Goal: Task Accomplishment & Management: Use online tool/utility

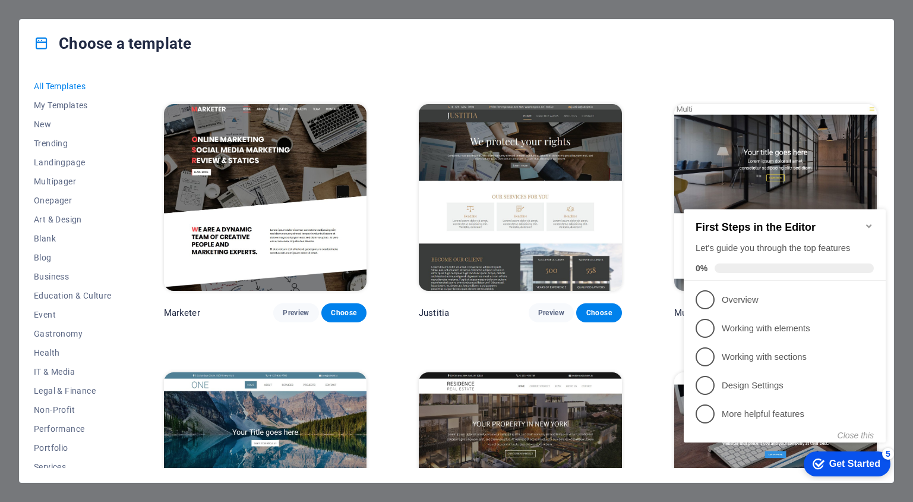
scroll to position [10720, 0]
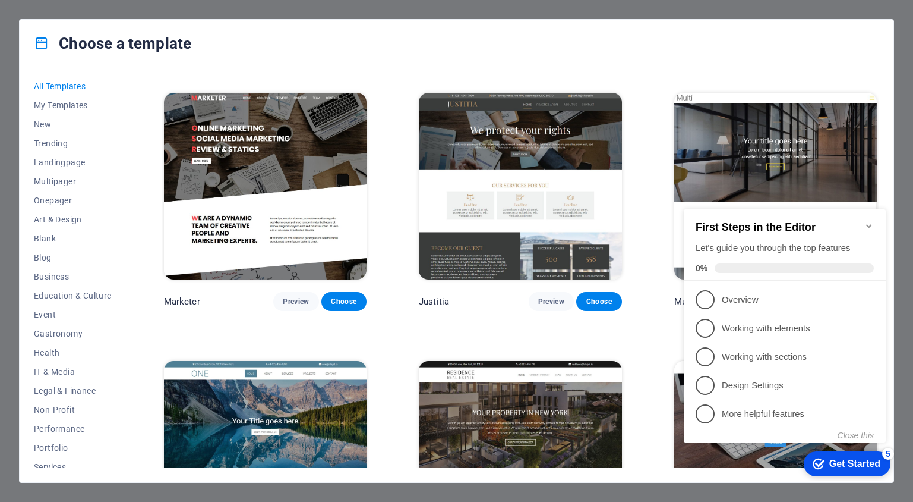
click at [871, 224] on icon "Minimize checklist" at bounding box center [868, 226] width 5 height 4
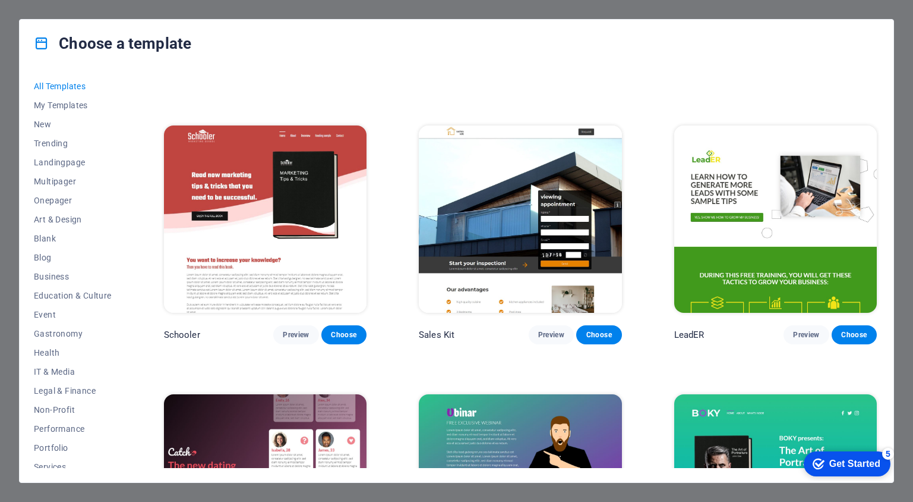
scroll to position [13637, 0]
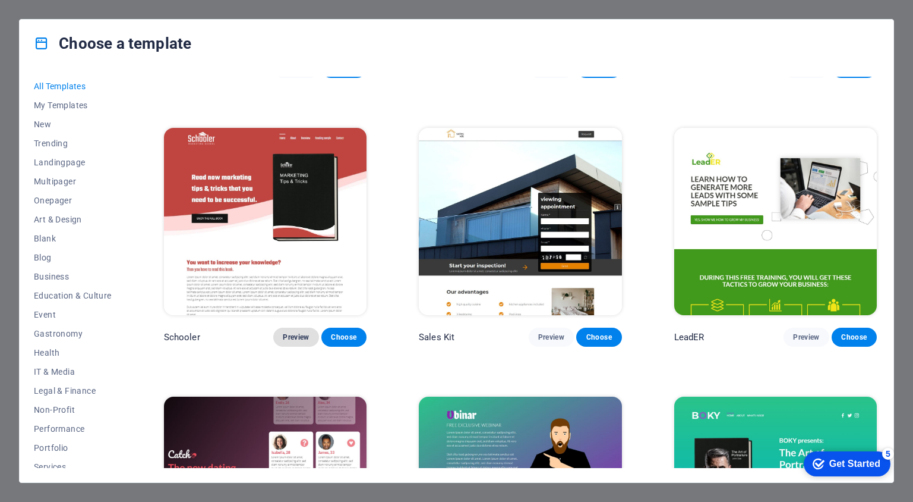
click at [297, 332] on span "Preview" at bounding box center [296, 337] width 26 height 10
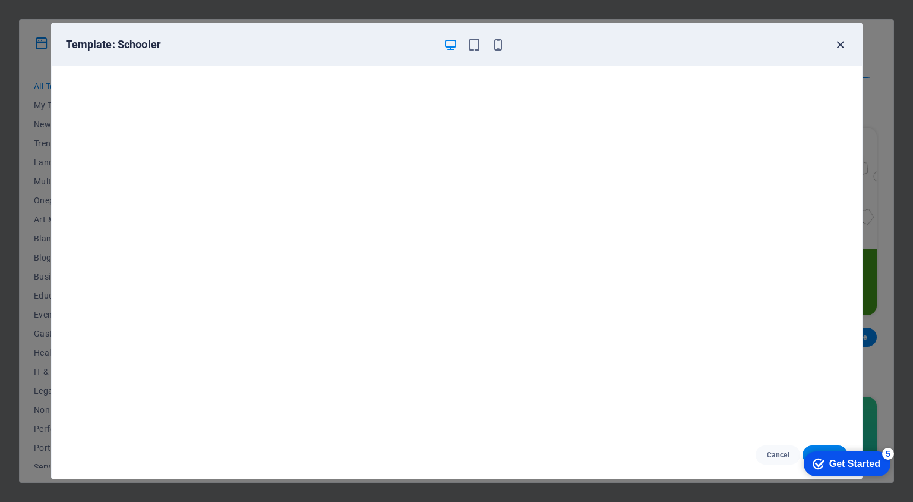
click at [840, 44] on icon "button" at bounding box center [841, 45] width 14 height 14
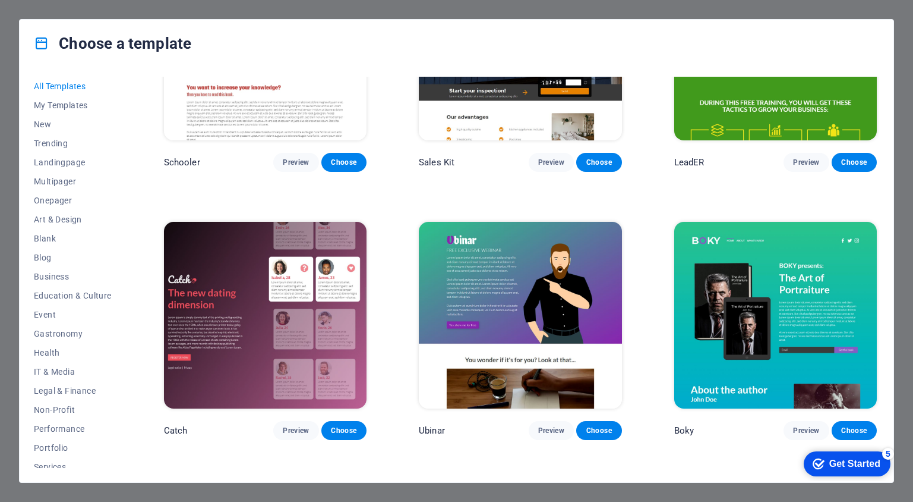
scroll to position [13827, 0]
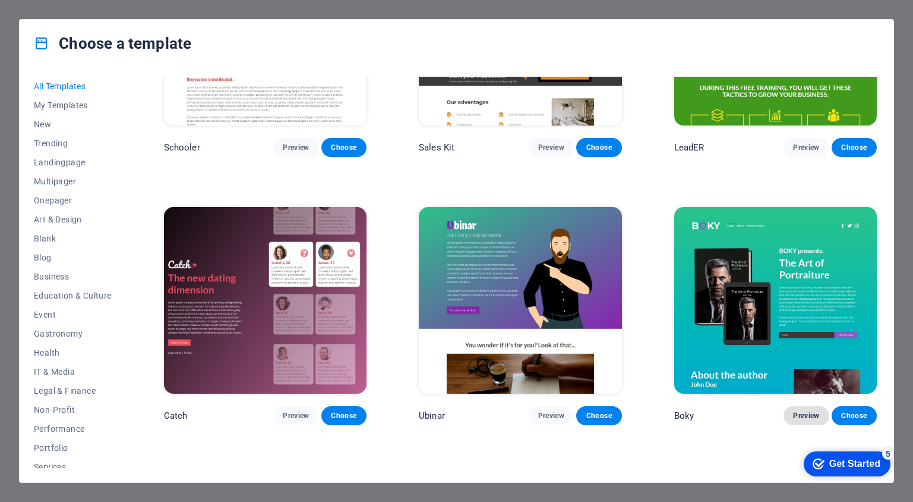
click at [802, 411] on span "Preview" at bounding box center [806, 416] width 26 height 10
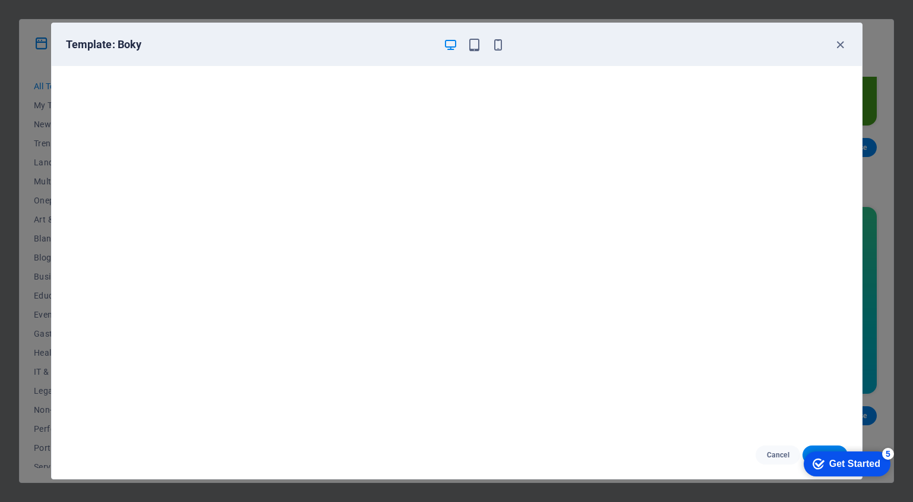
scroll to position [0, 0]
click at [879, 458] on div "Get Started" at bounding box center [855, 463] width 51 height 11
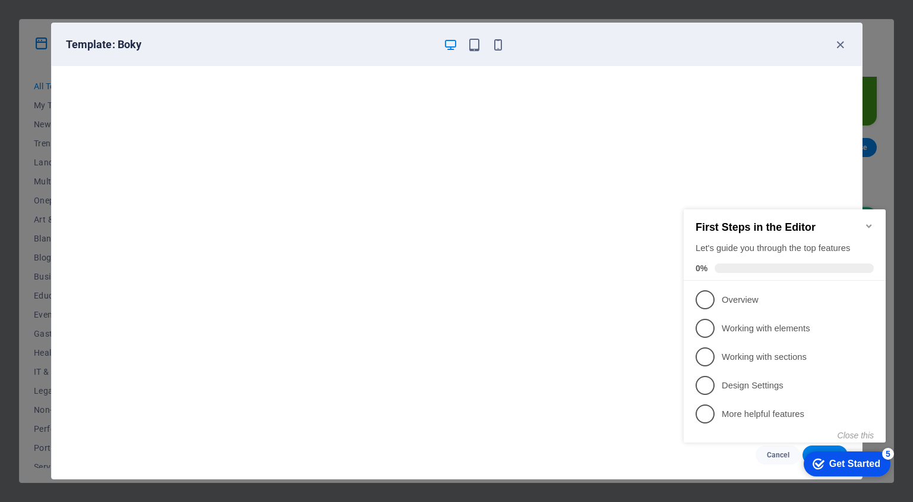
click at [858, 434] on button "Close this" at bounding box center [856, 435] width 36 height 10
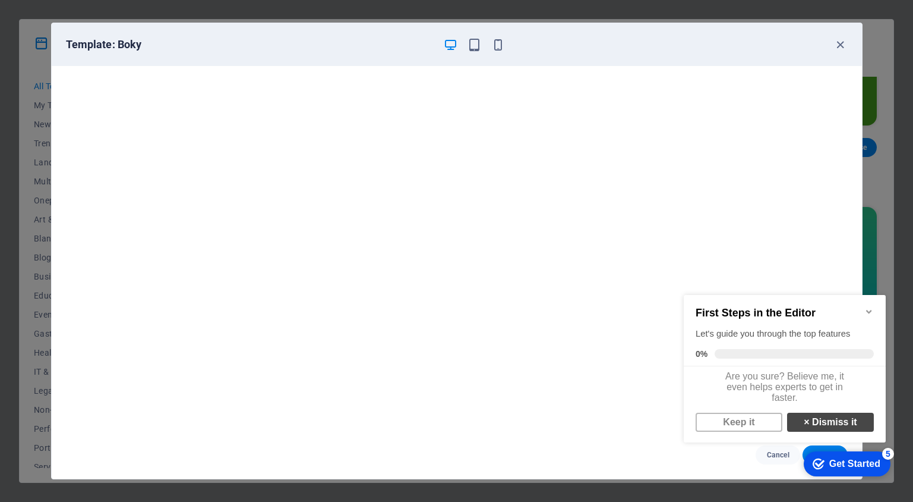
click at [846, 427] on link "× Dismiss it" at bounding box center [830, 421] width 87 height 19
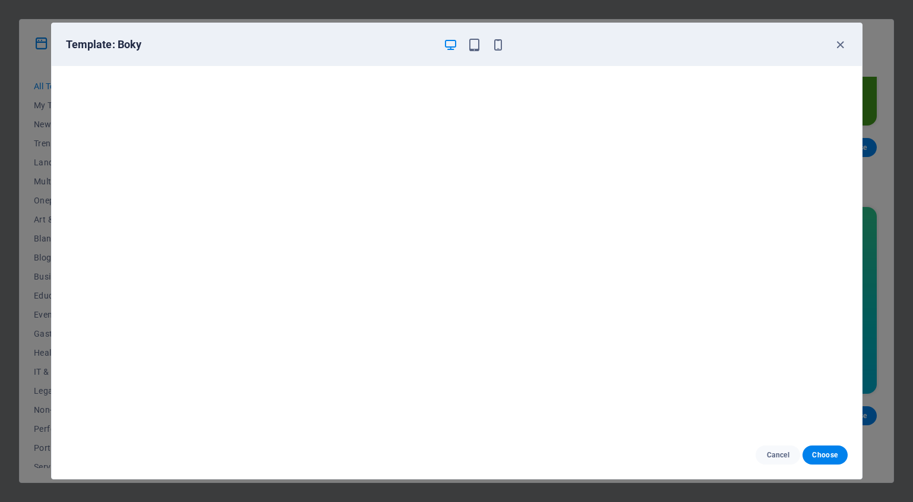
drag, startPoint x: 834, startPoint y: 453, endPoint x: 833, endPoint y: 442, distance: 11.4
click at [834, 453] on span "Choose" at bounding box center [825, 455] width 26 height 10
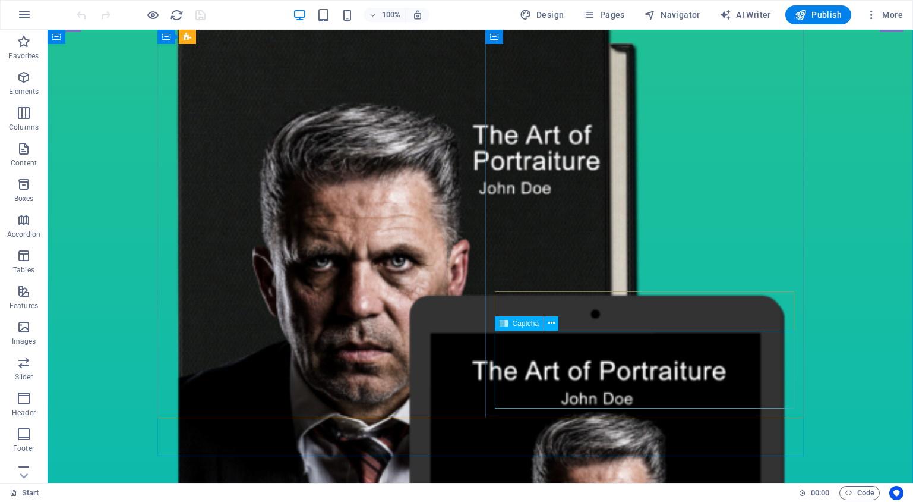
scroll to position [245, 0]
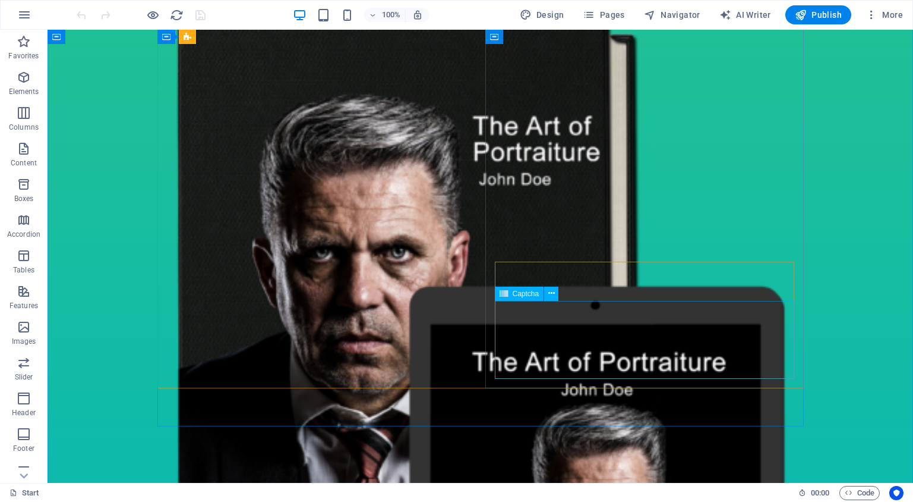
click div "Unreadable? Load new"
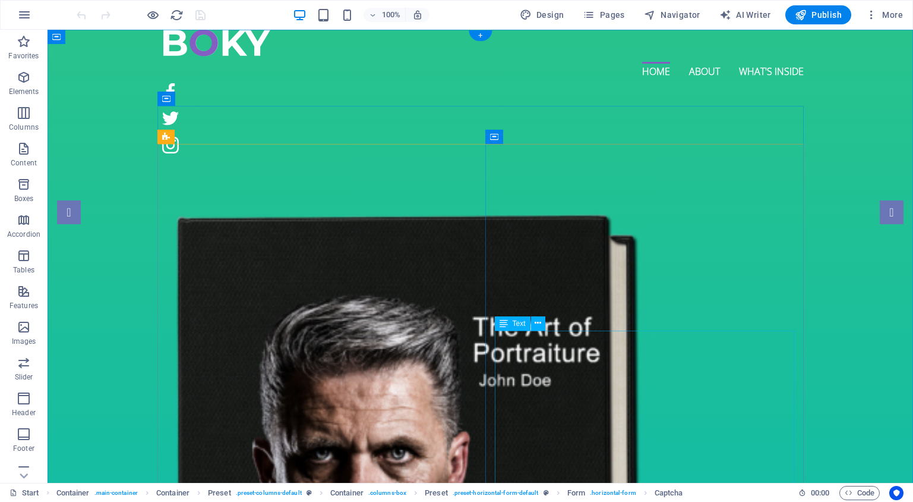
scroll to position [0, 0]
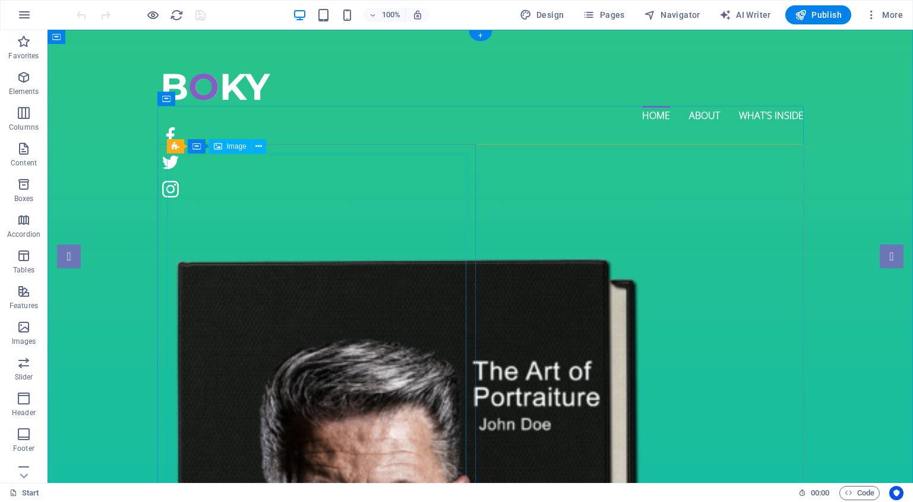
click at [239, 147] on span "Image" at bounding box center [237, 146] width 20 height 7
click at [239, 149] on span "Image" at bounding box center [237, 146] width 20 height 7
click at [235, 147] on span "Image" at bounding box center [237, 146] width 20 height 7
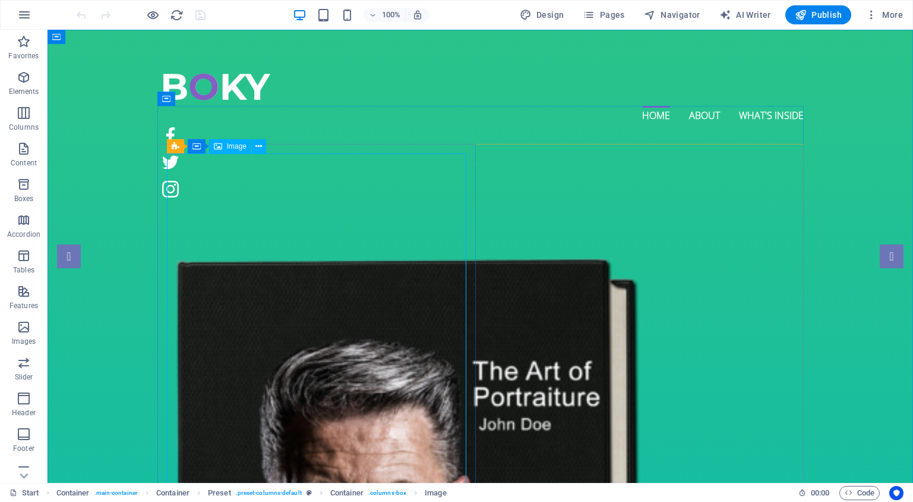
select select "%"
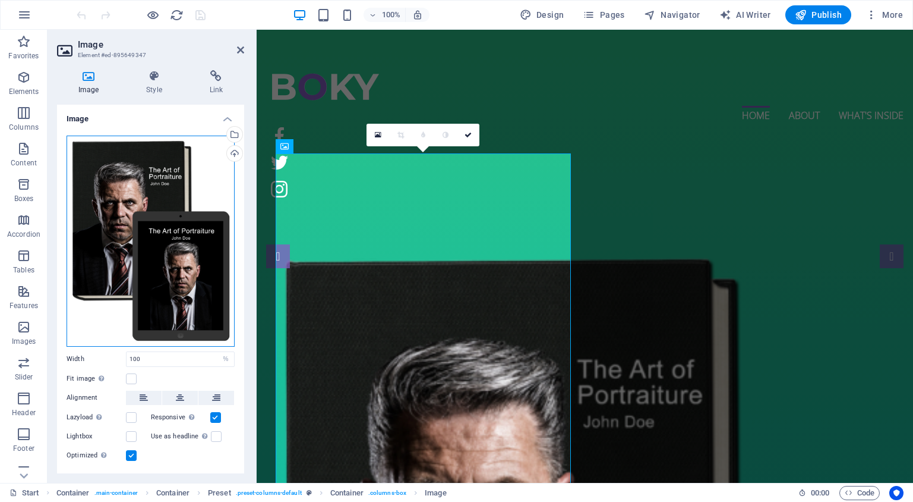
click at [165, 175] on div "Drag files here, click to choose files or select files from Files or our free s…" at bounding box center [151, 240] width 168 height 211
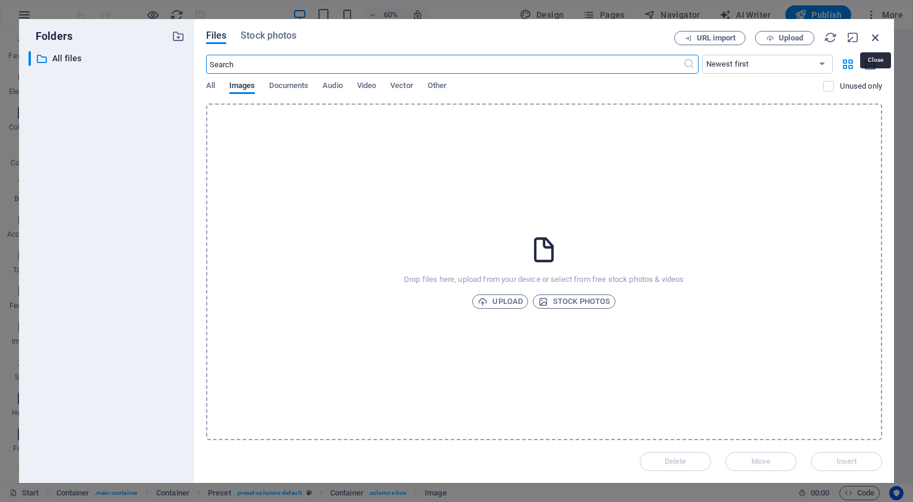
click at [875, 35] on icon "button" at bounding box center [875, 37] width 13 height 13
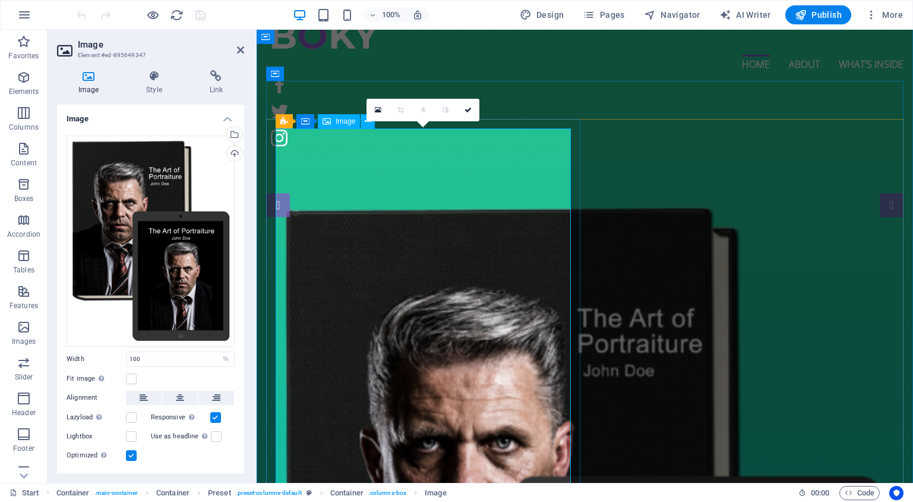
scroll to position [58, 0]
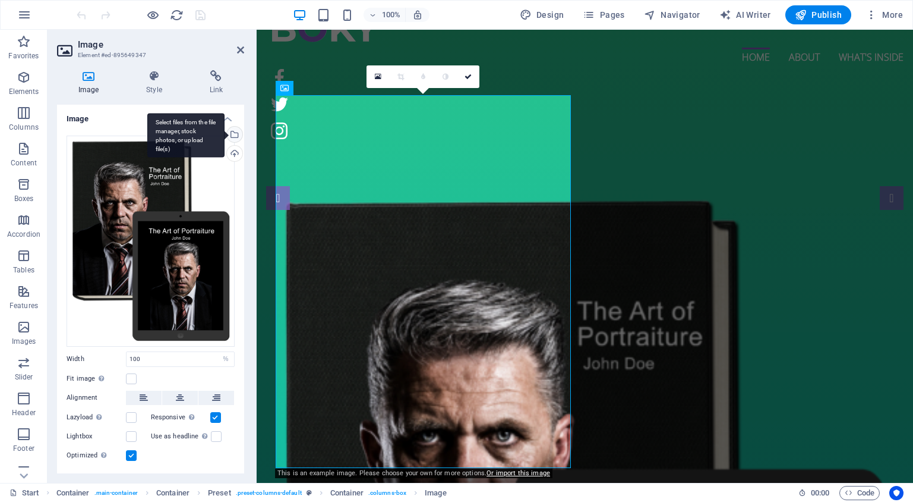
click at [232, 135] on div "Select files from the file manager, stock photos, or upload file(s)" at bounding box center [234, 136] width 18 height 18
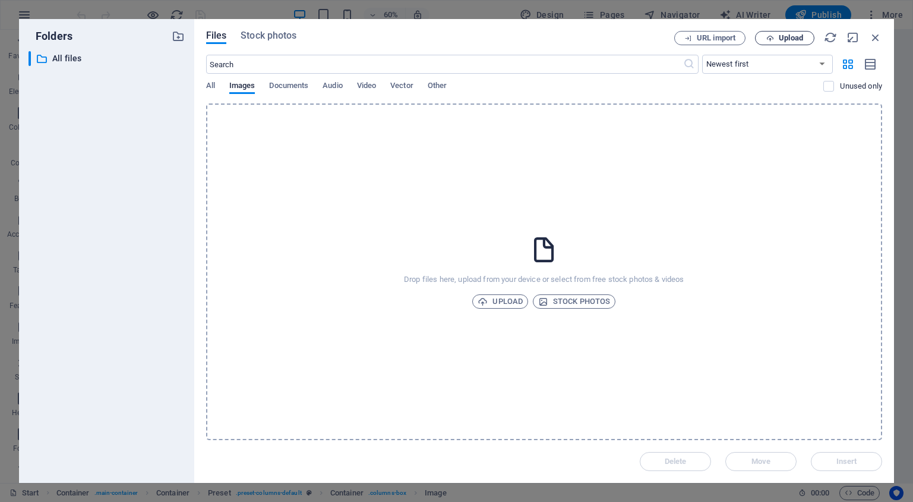
click at [768, 33] on button "Upload" at bounding box center [784, 38] width 59 height 14
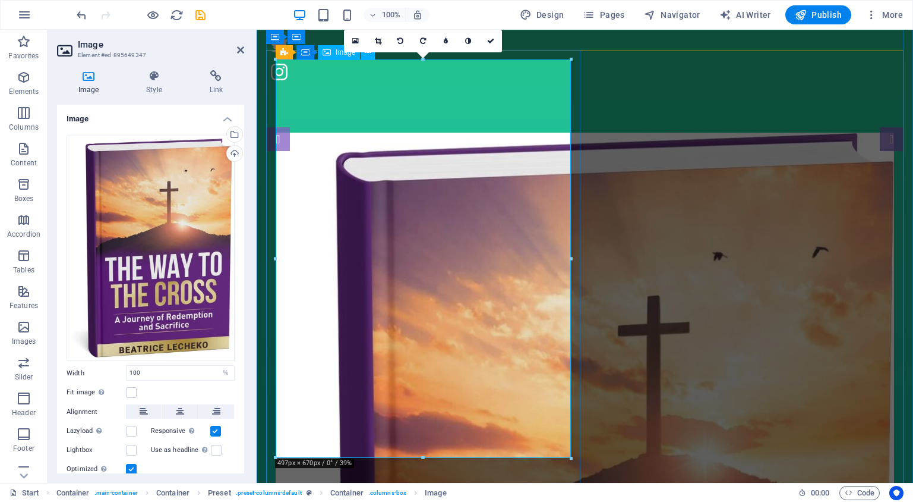
scroll to position [123, 0]
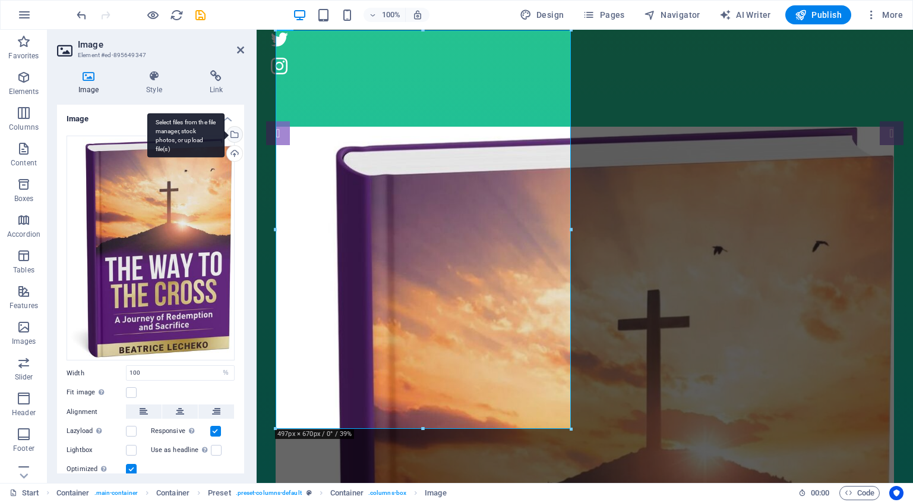
click at [233, 137] on div "Select files from the file manager, stock photos, or upload file(s)" at bounding box center [234, 136] width 18 height 18
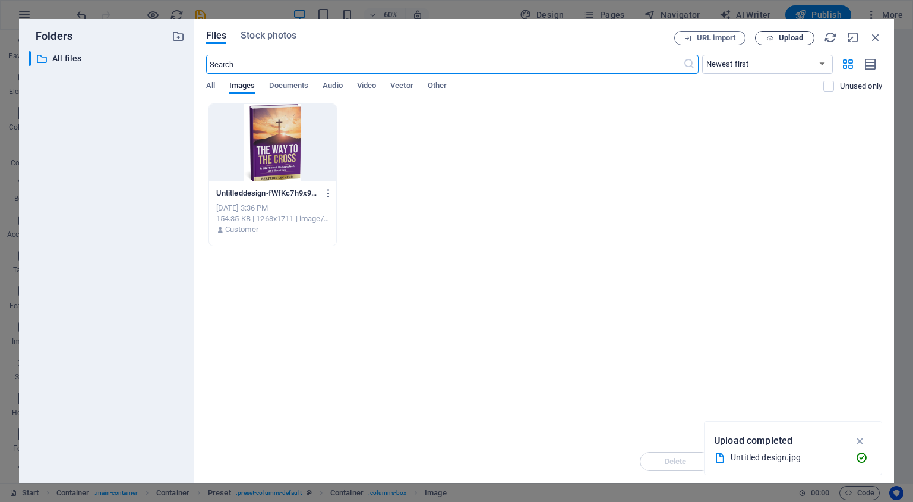
click at [774, 40] on icon "button" at bounding box center [771, 38] width 8 height 8
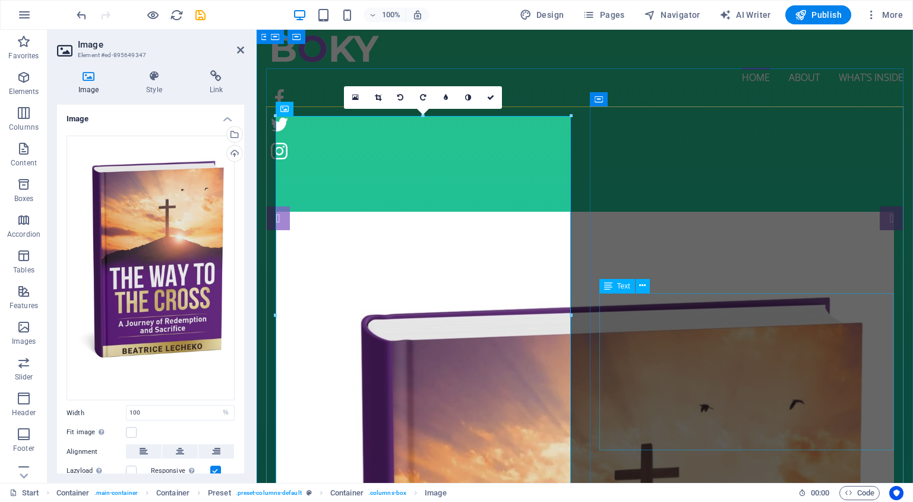
scroll to position [37, 0]
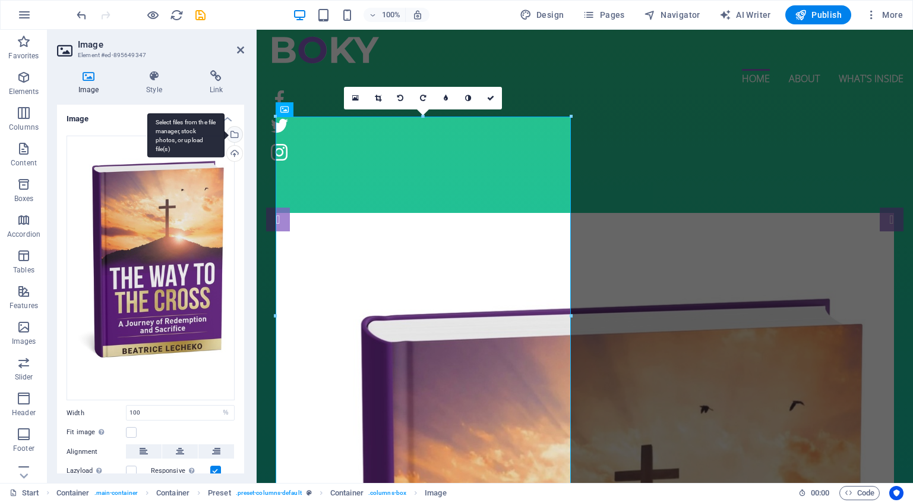
click at [234, 132] on div "Select files from the file manager, stock photos, or upload file(s)" at bounding box center [234, 136] width 18 height 18
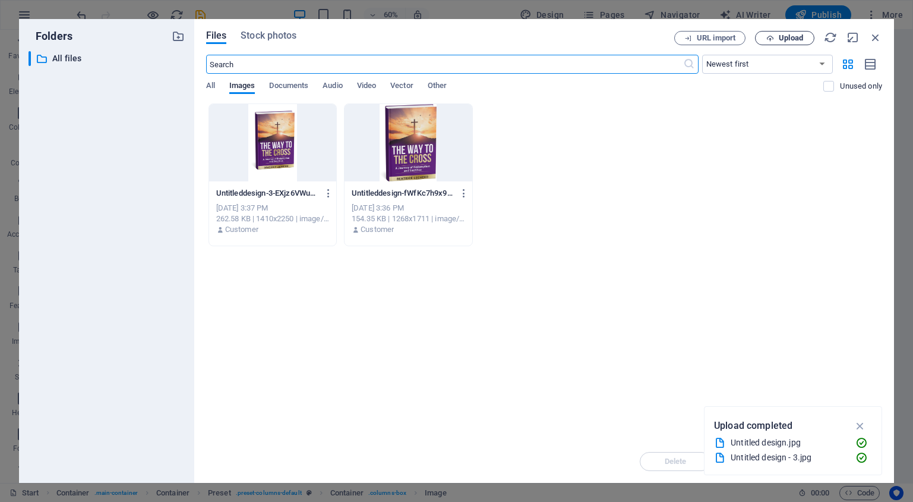
click at [787, 39] on span "Upload" at bounding box center [791, 37] width 24 height 7
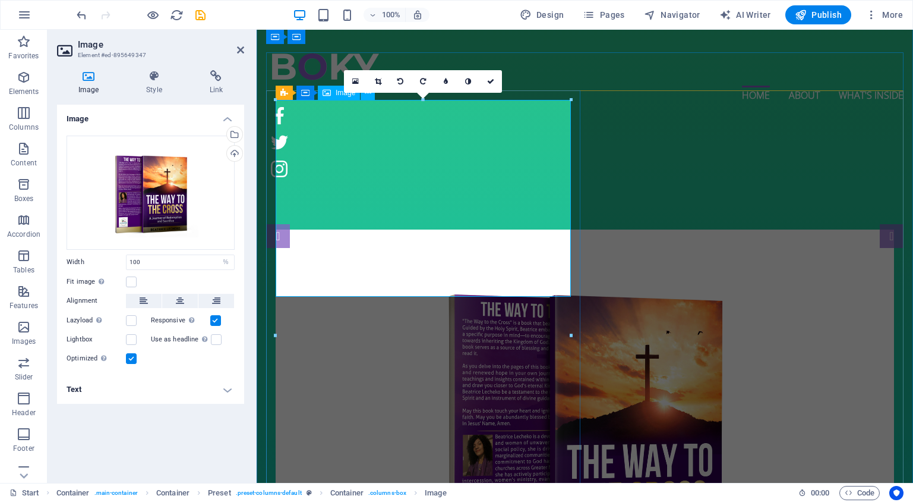
scroll to position [0, 0]
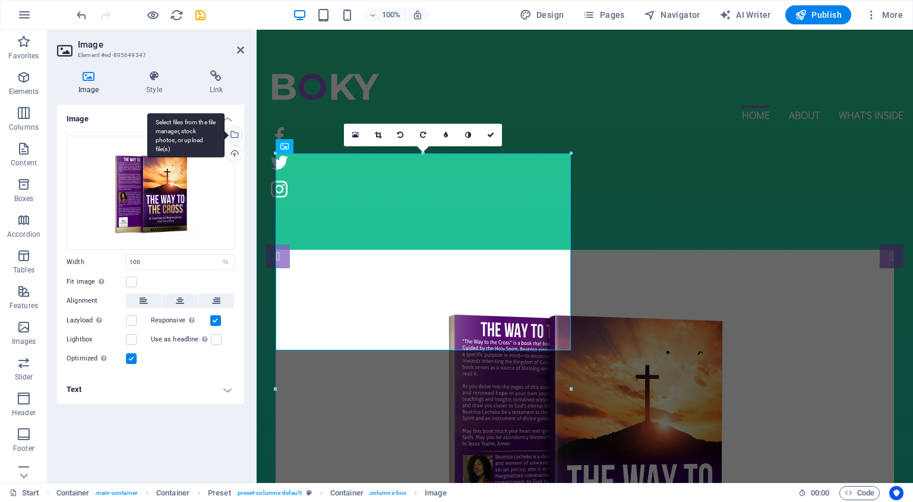
click at [225, 133] on div "Select files from the file manager, stock photos, or upload file(s)" at bounding box center [185, 135] width 77 height 45
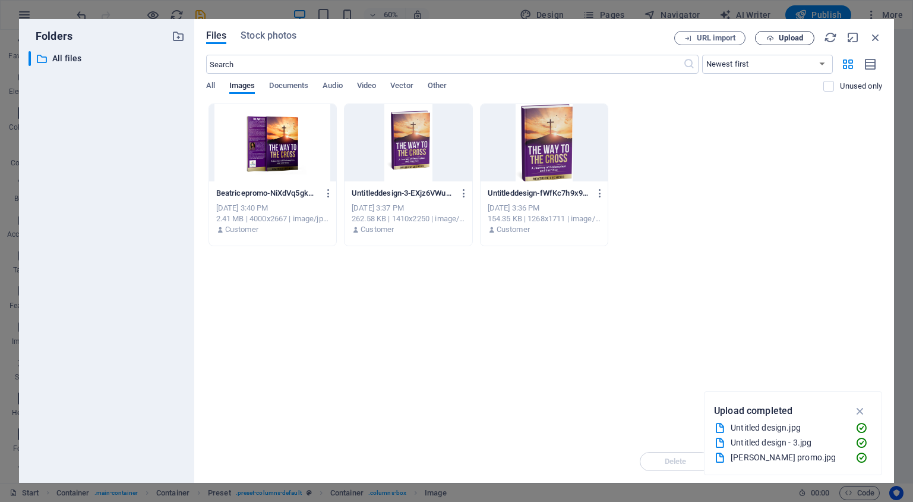
click at [802, 41] on span "Upload" at bounding box center [791, 37] width 24 height 7
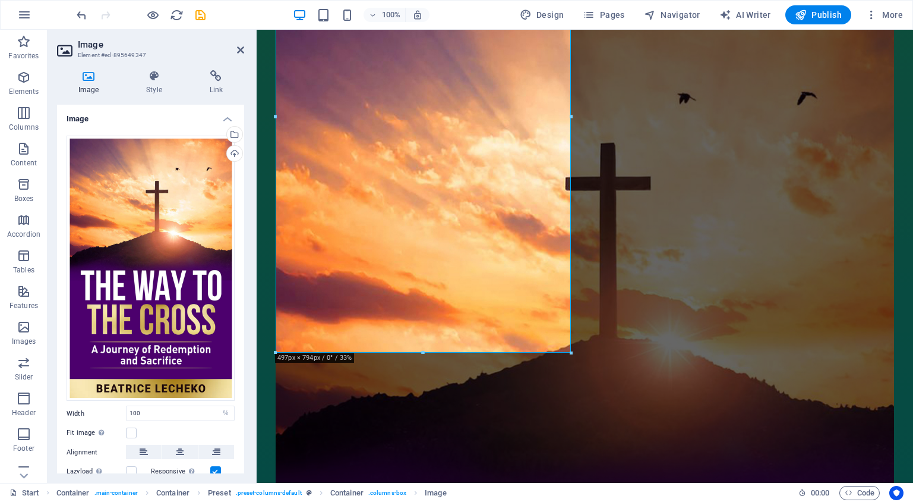
scroll to position [275, 0]
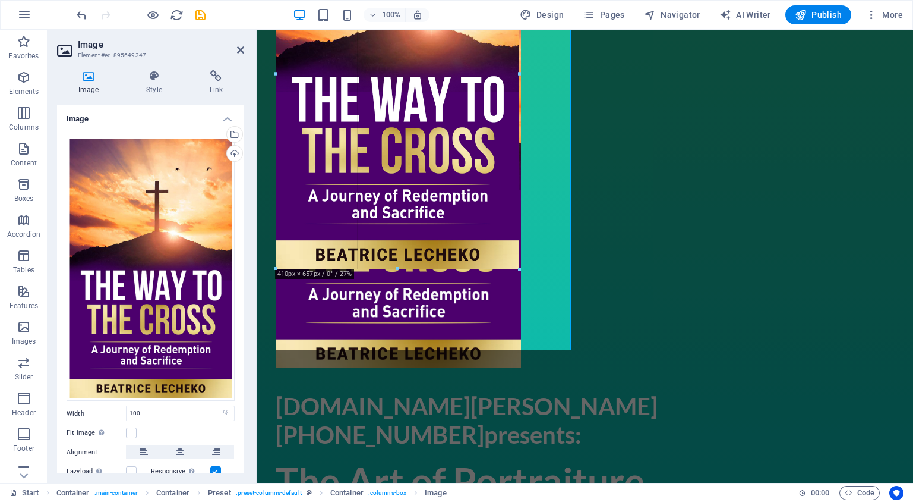
drag, startPoint x: 572, startPoint y: 351, endPoint x: 500, endPoint y: 269, distance: 108.2
type input "409"
select select "px"
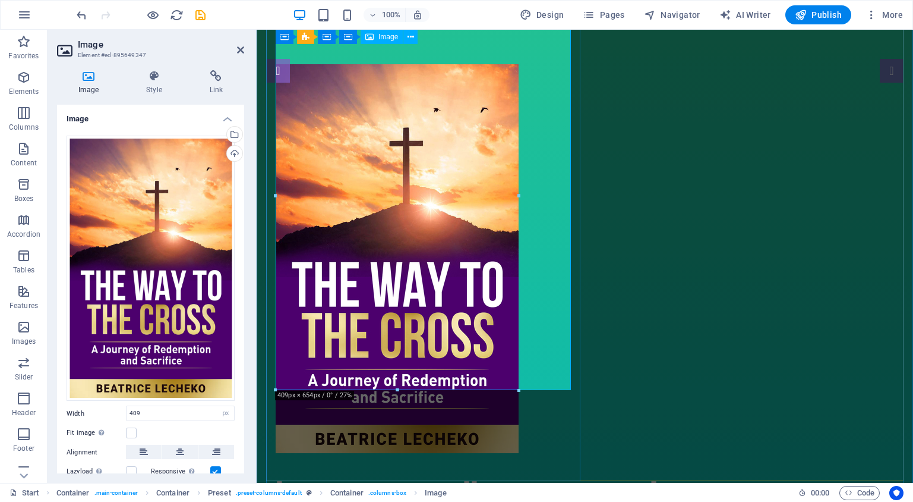
scroll to position [191, 0]
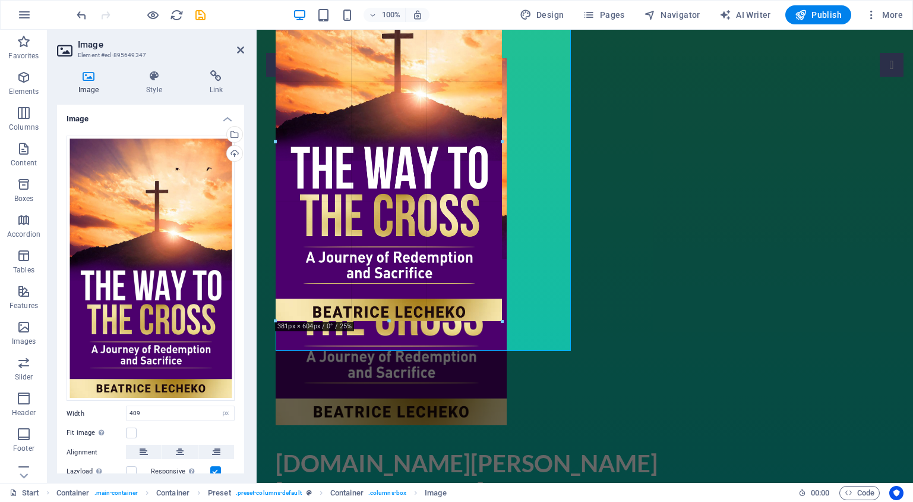
drag, startPoint x: 516, startPoint y: 342, endPoint x: 500, endPoint y: 299, distance: 45.7
type input "383"
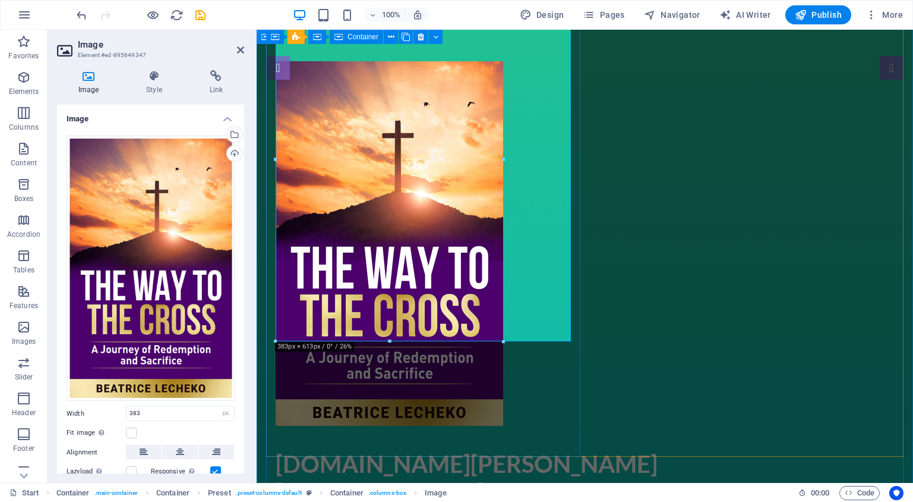
scroll to position [194, 0]
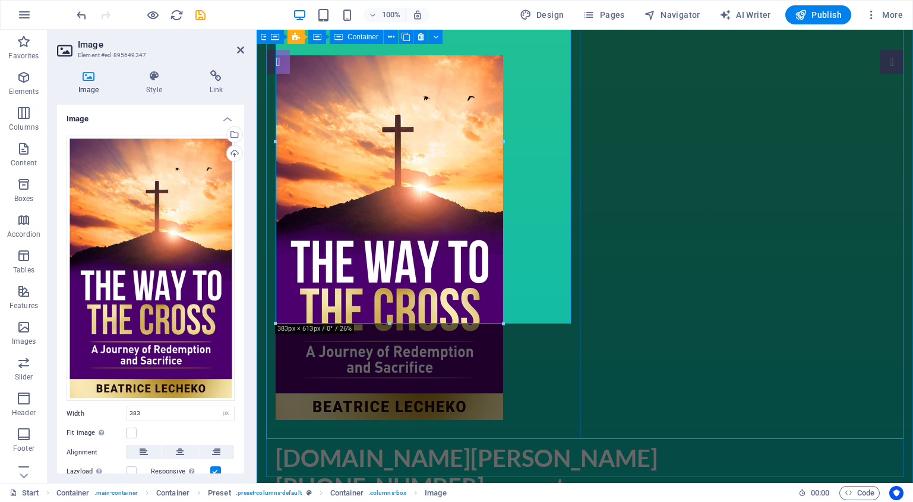
click at [535, 369] on div at bounding box center [585, 237] width 638 height 383
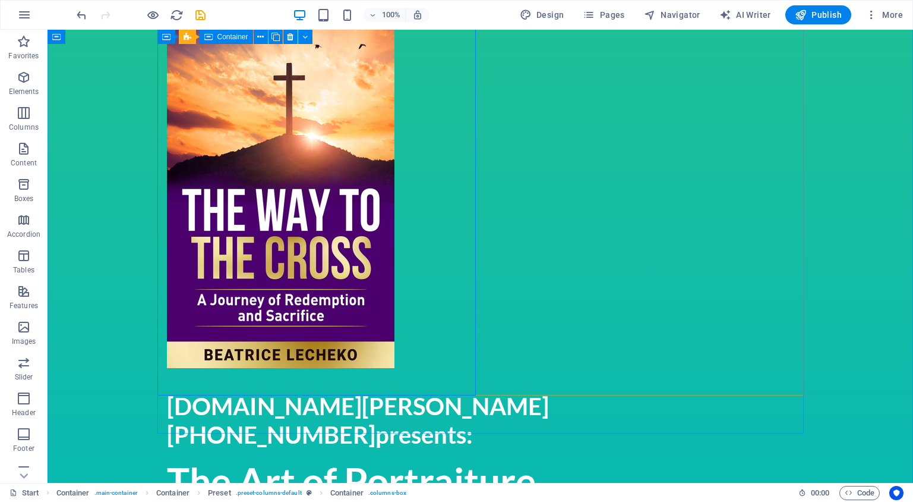
scroll to position [257, 0]
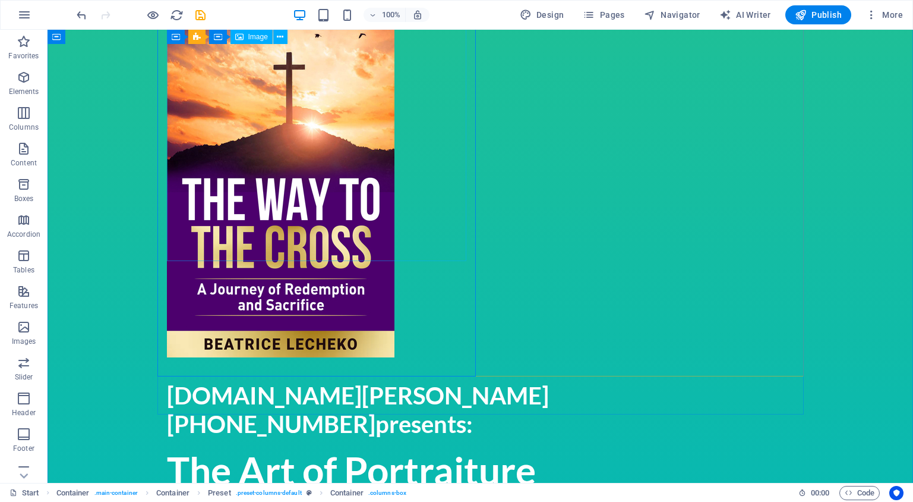
click at [384, 248] on figure at bounding box center [481, 175] width 628 height 364
click at [384, 245] on figure at bounding box center [481, 175] width 628 height 364
select select "px"
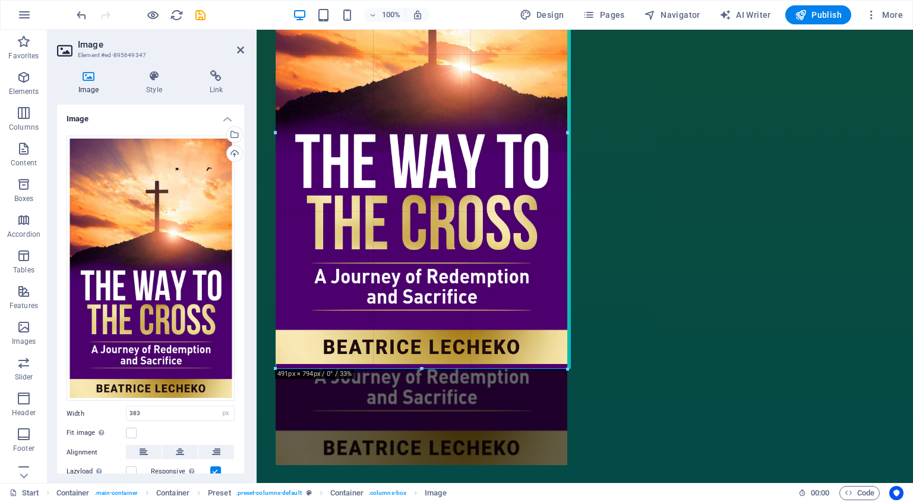
drag, startPoint x: 503, startPoint y: 260, endPoint x: 563, endPoint y: 368, distance: 123.2
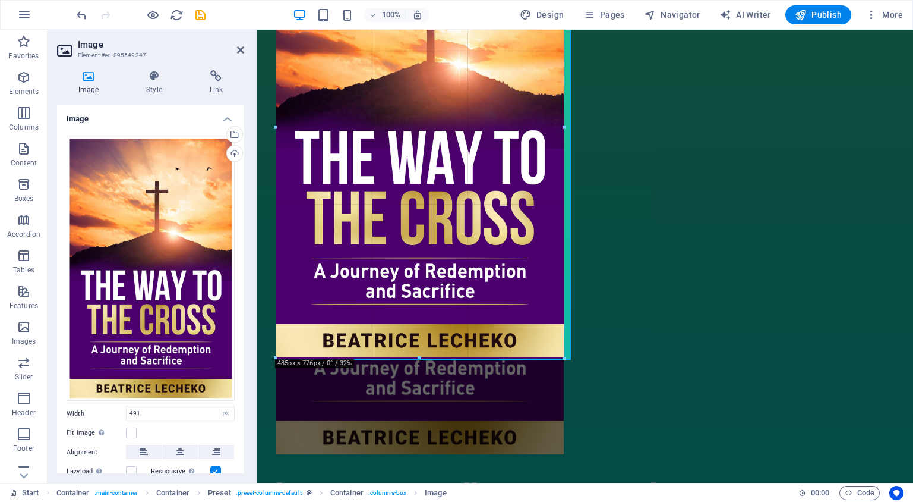
drag, startPoint x: 567, startPoint y: 362, endPoint x: 562, endPoint y: 355, distance: 8.4
type input "483"
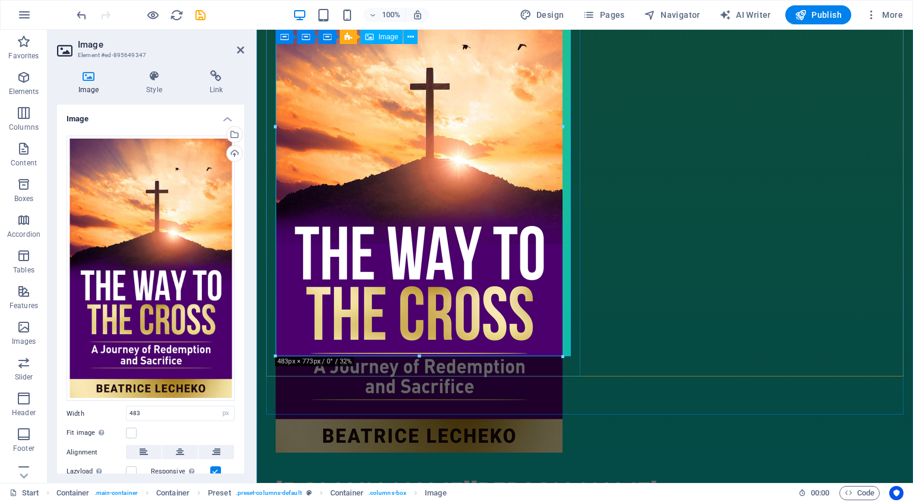
click at [567, 348] on figure at bounding box center [585, 222] width 619 height 459
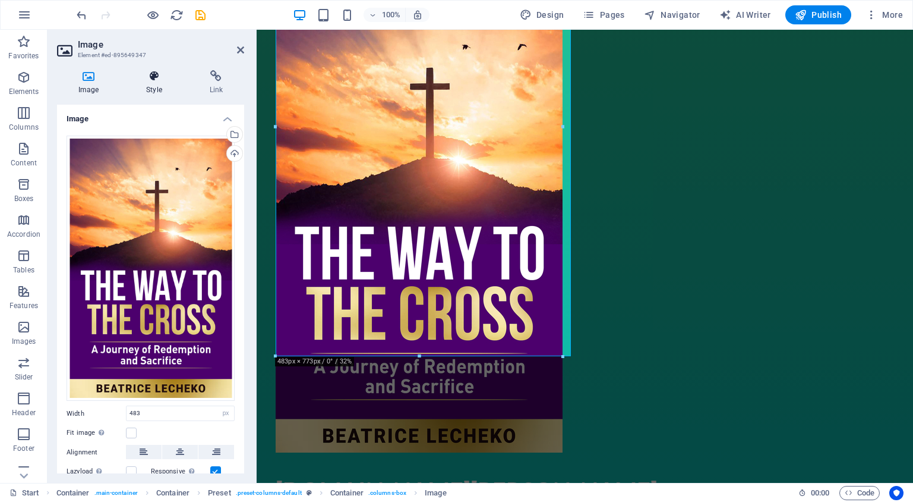
click at [154, 73] on icon at bounding box center [154, 76] width 58 height 12
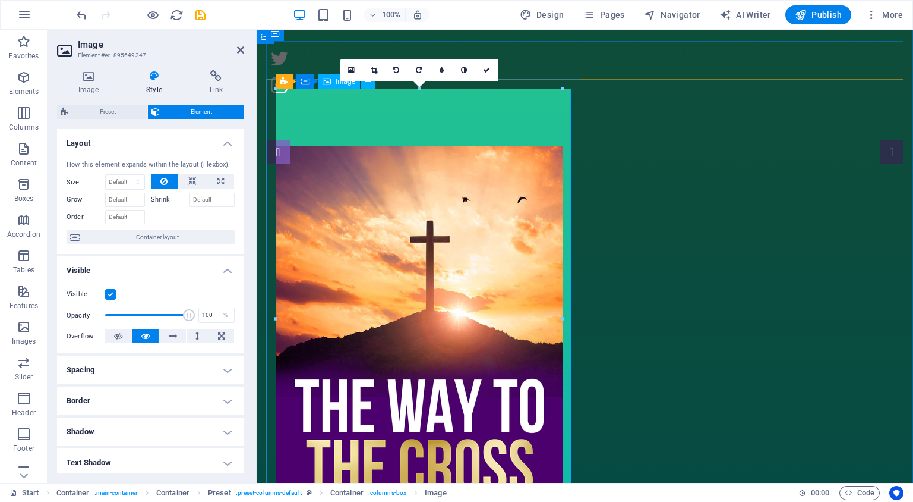
scroll to position [132, 0]
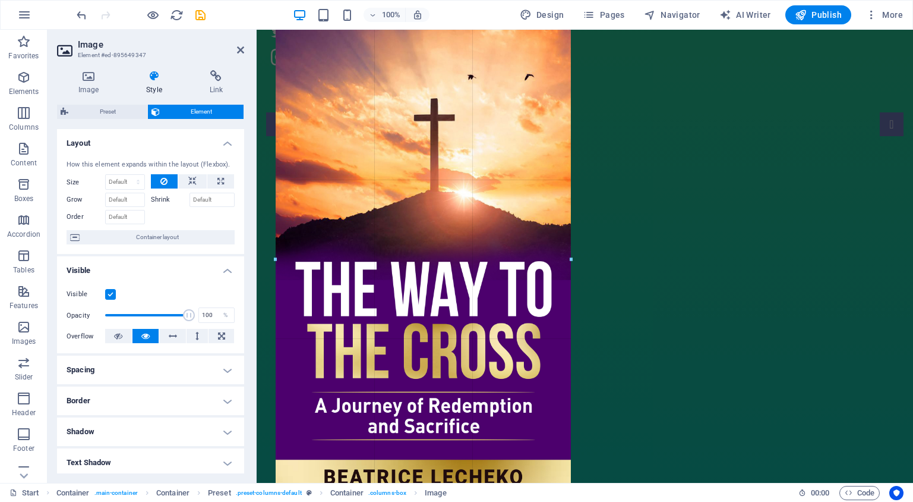
drag, startPoint x: 562, startPoint y: 251, endPoint x: 570, endPoint y: 251, distance: 8.3
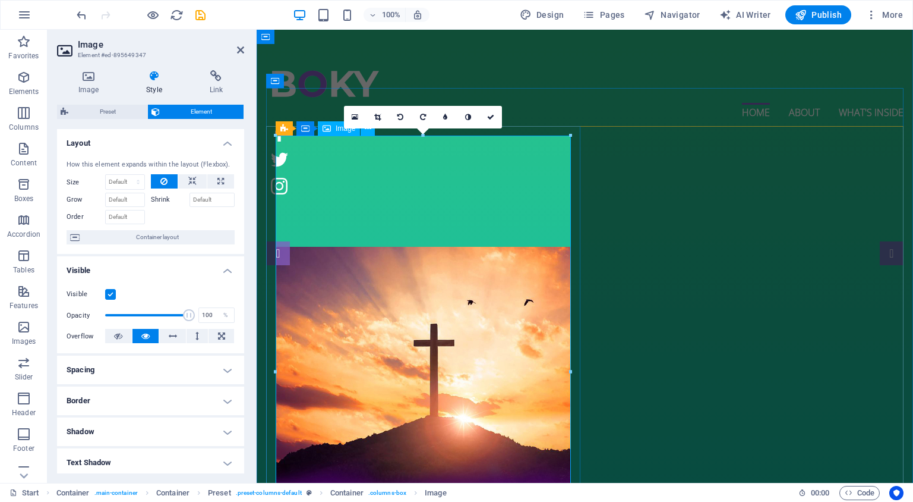
scroll to position [0, 0]
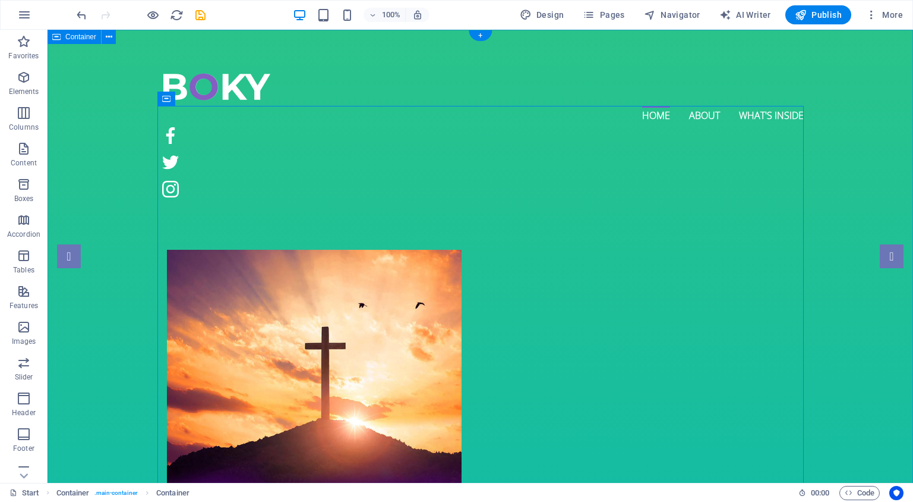
click at [287, 250] on figure at bounding box center [481, 486] width 628 height 472
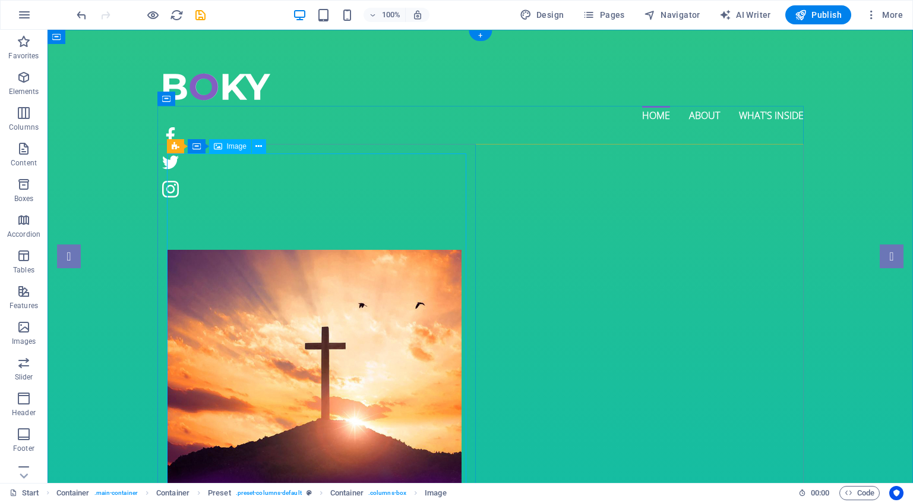
click at [238, 250] on figure at bounding box center [481, 486] width 628 height 472
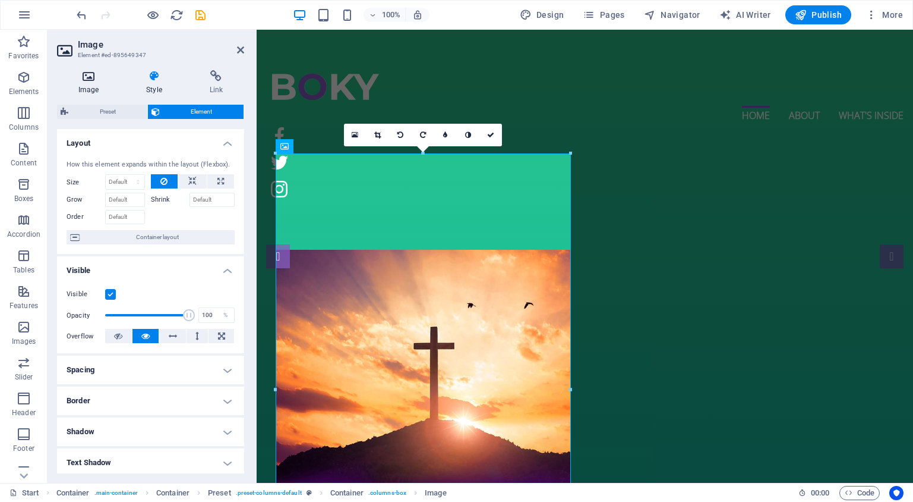
click at [84, 80] on icon at bounding box center [88, 76] width 63 height 12
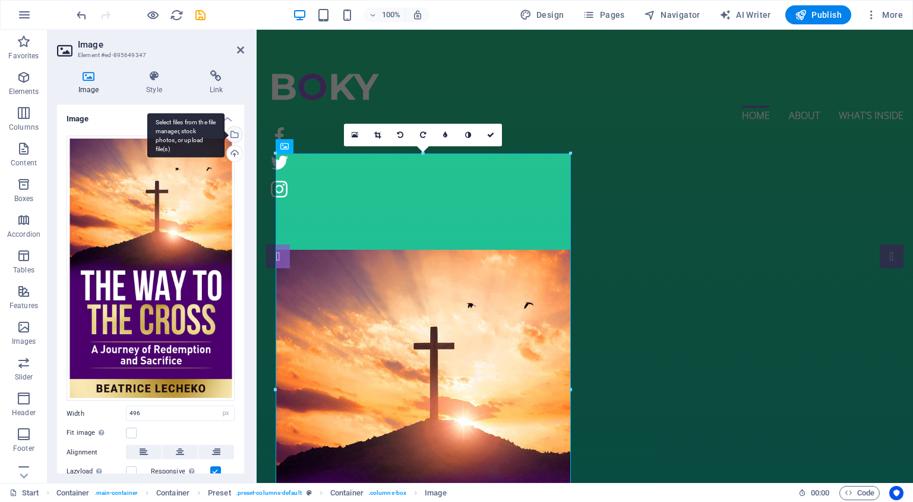
click at [234, 135] on div "Select files from the file manager, stock photos, or upload file(s)" at bounding box center [234, 136] width 18 height 18
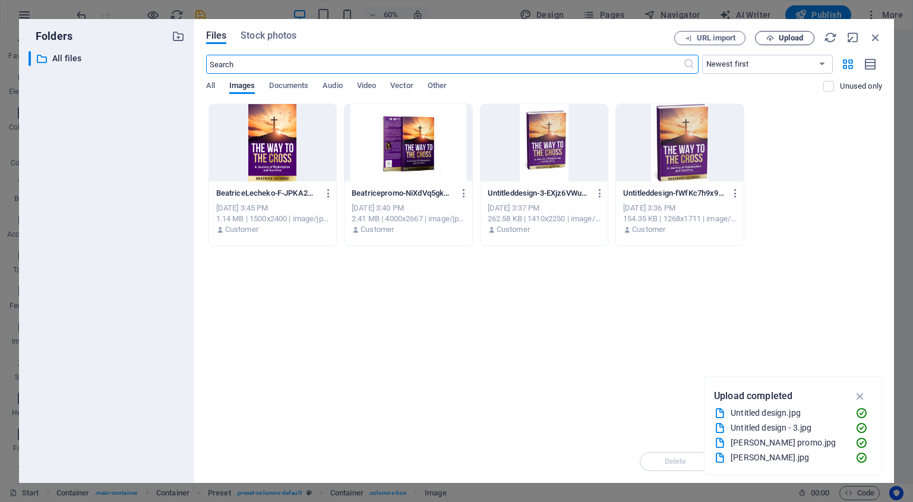
click at [790, 37] on span "Upload" at bounding box center [791, 37] width 24 height 7
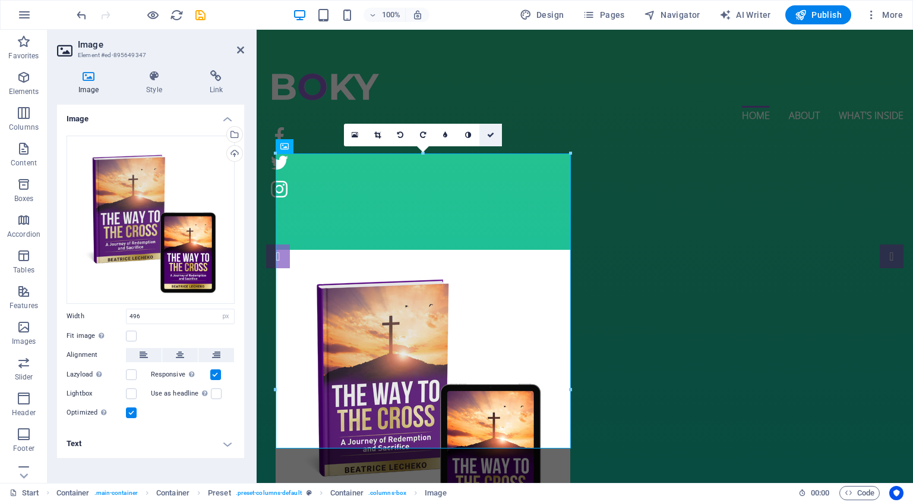
click at [490, 133] on icon at bounding box center [490, 134] width 7 height 7
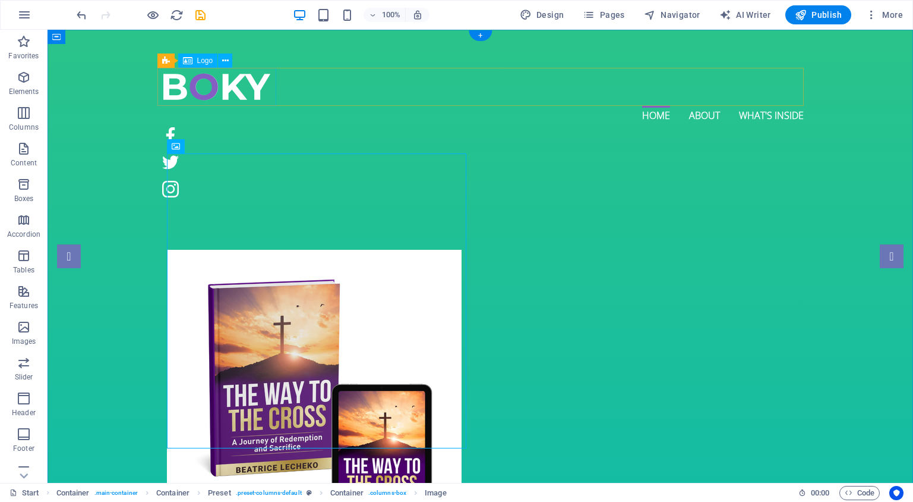
click at [244, 85] on div at bounding box center [471, 87] width 628 height 38
click at [220, 80] on div at bounding box center [471, 87] width 628 height 38
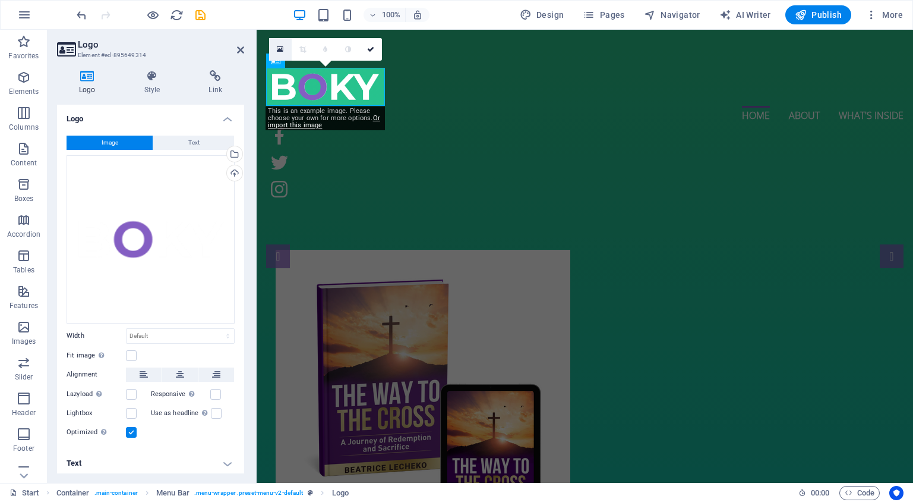
click at [280, 50] on icon at bounding box center [280, 49] width 7 height 8
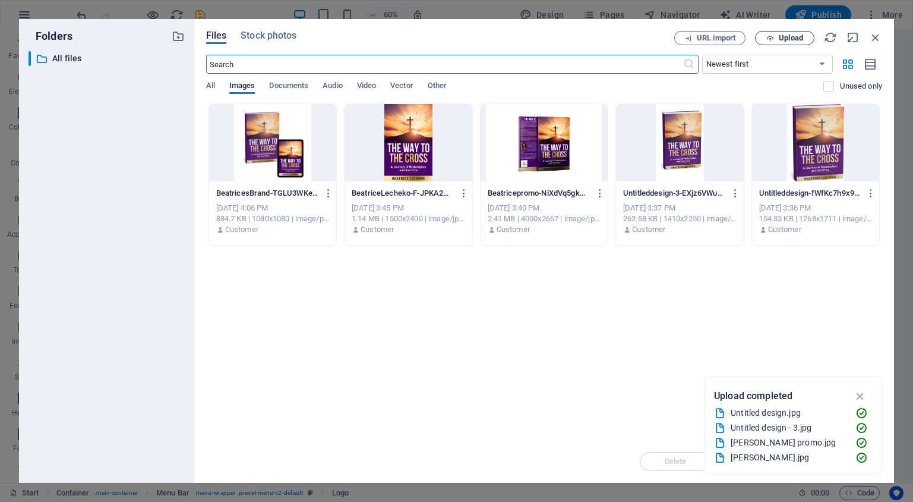
click at [791, 42] on button "Upload" at bounding box center [784, 38] width 59 height 14
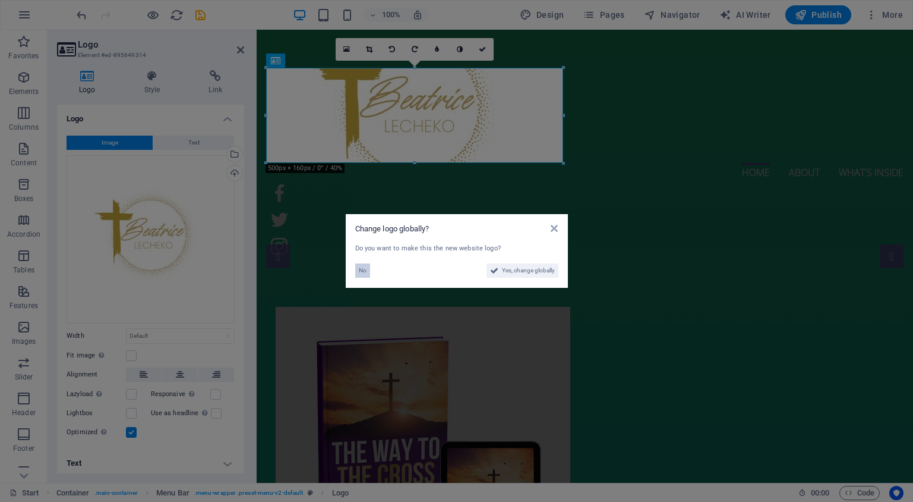
click at [364, 269] on span "No" at bounding box center [363, 270] width 8 height 14
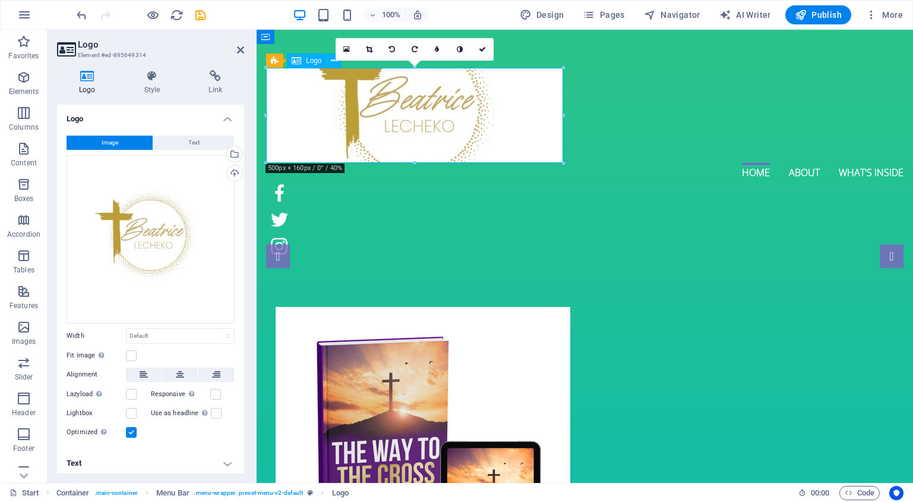
drag, startPoint x: 445, startPoint y: 127, endPoint x: 447, endPoint y: 140, distance: 13.9
click at [447, 140] on div at bounding box center [575, 115] width 619 height 95
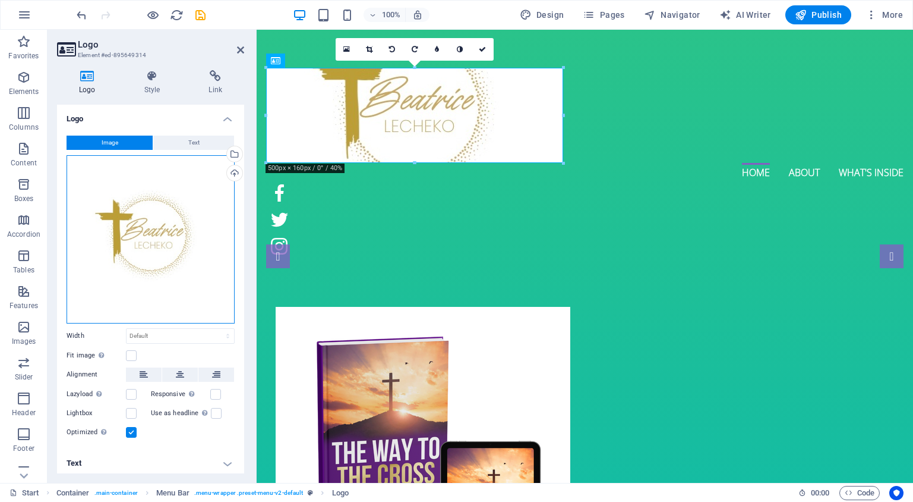
drag, startPoint x: 191, startPoint y: 263, endPoint x: 192, endPoint y: 253, distance: 10.8
click at [192, 253] on div "Drag files here, click to choose files or select files from Files or our free s…" at bounding box center [151, 239] width 168 height 168
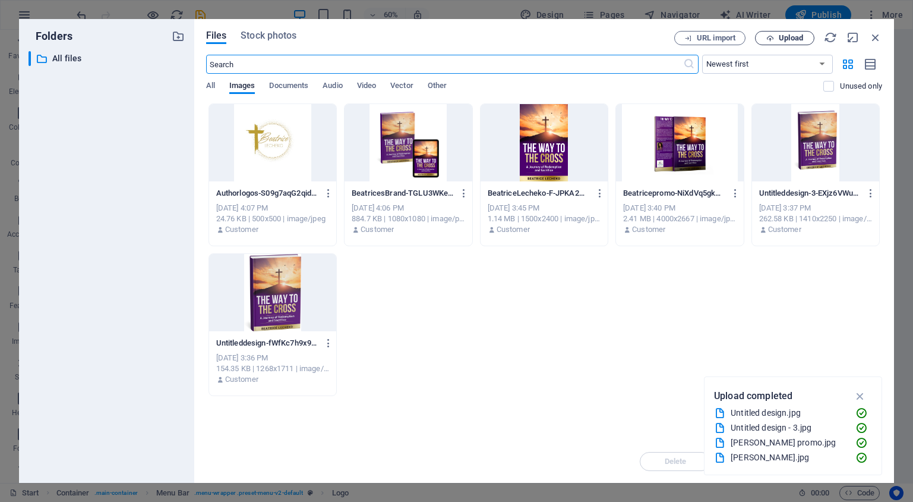
click at [782, 40] on span "Upload" at bounding box center [791, 37] width 24 height 7
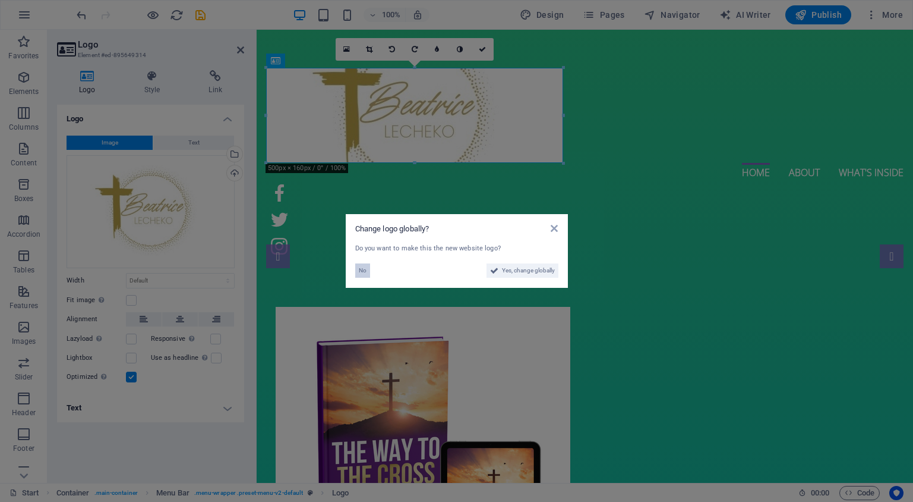
click at [359, 271] on span "No" at bounding box center [363, 270] width 8 height 14
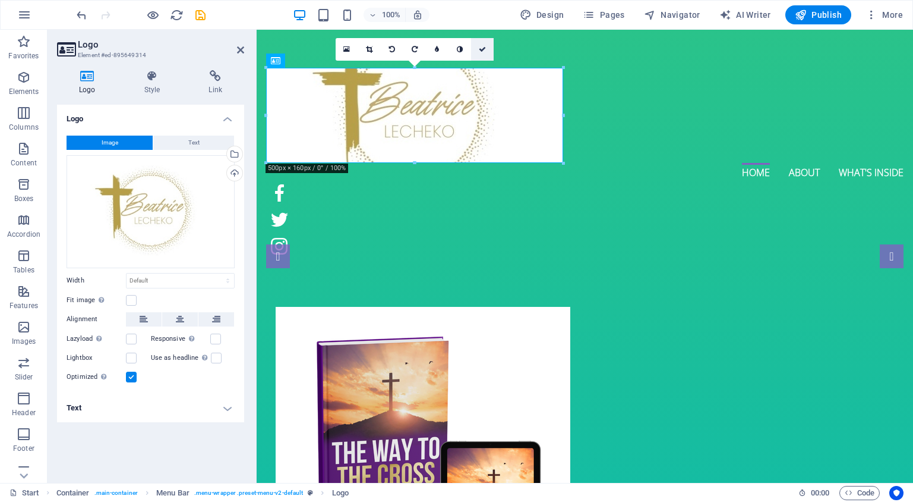
click at [482, 52] on icon at bounding box center [482, 49] width 7 height 7
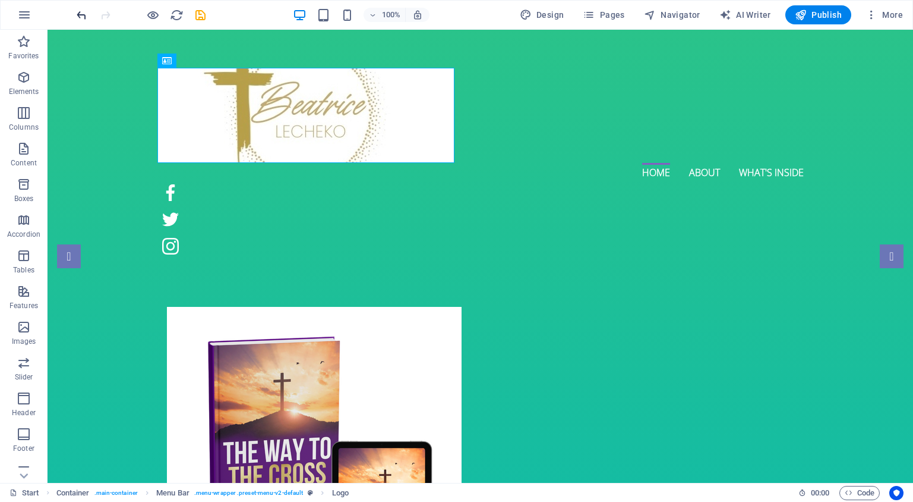
click at [83, 15] on icon "undo" at bounding box center [82, 15] width 14 height 14
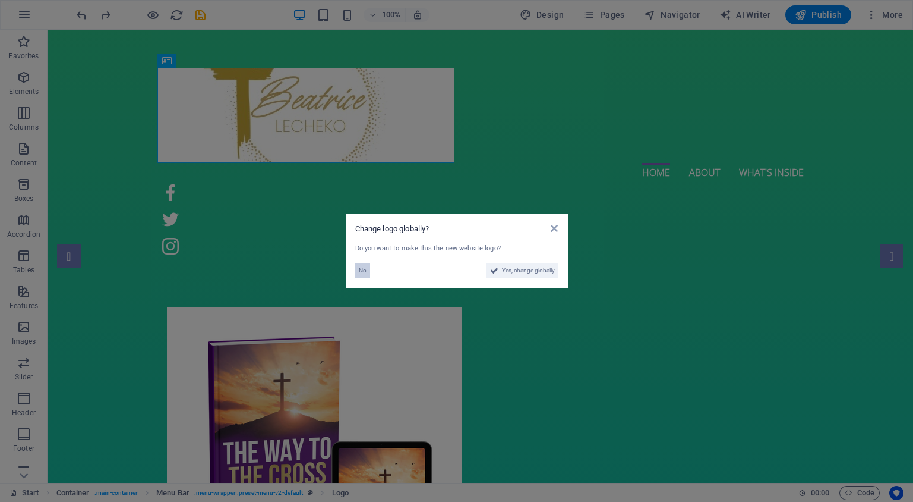
click at [361, 269] on span "No" at bounding box center [363, 270] width 8 height 14
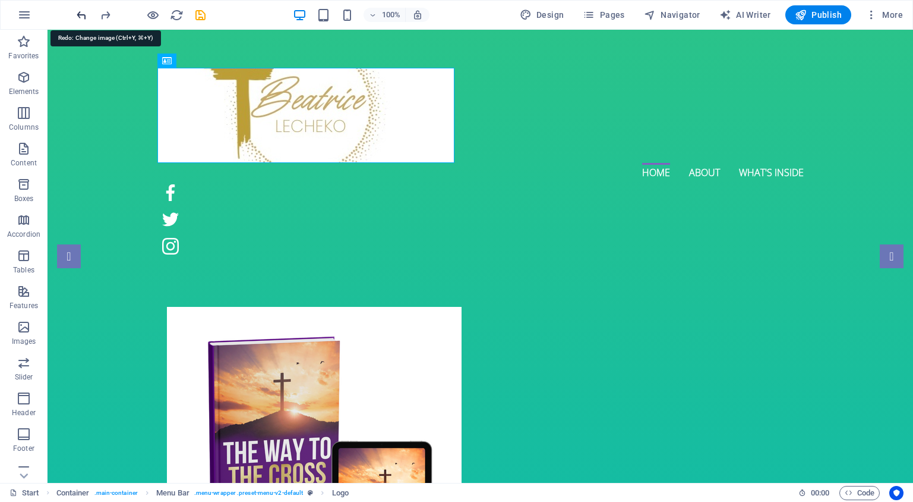
click at [81, 15] on icon "undo" at bounding box center [82, 15] width 14 height 14
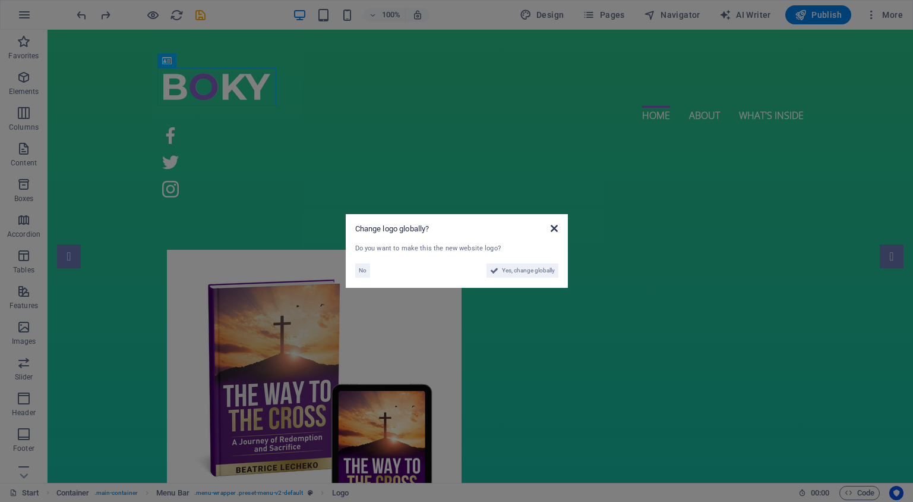
drag, startPoint x: 556, startPoint y: 228, endPoint x: 509, endPoint y: 198, distance: 56.1
click at [556, 228] on icon at bounding box center [554, 228] width 7 height 10
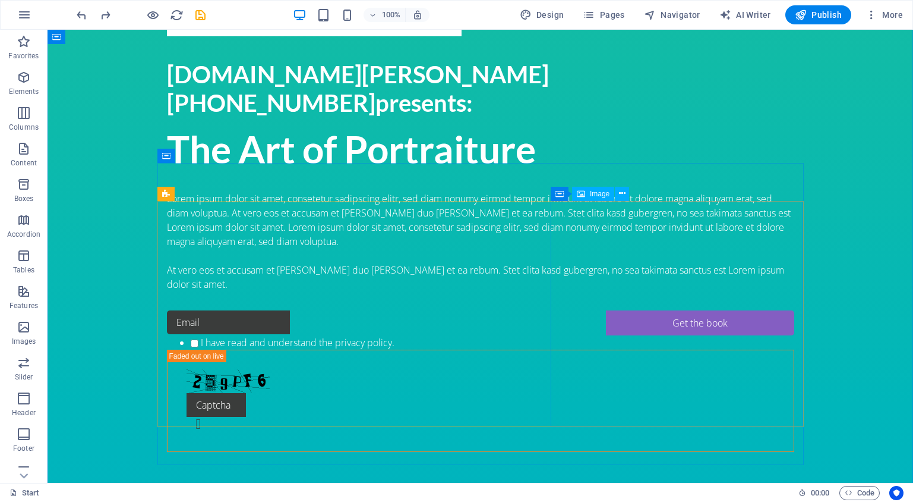
scroll to position [505, 0]
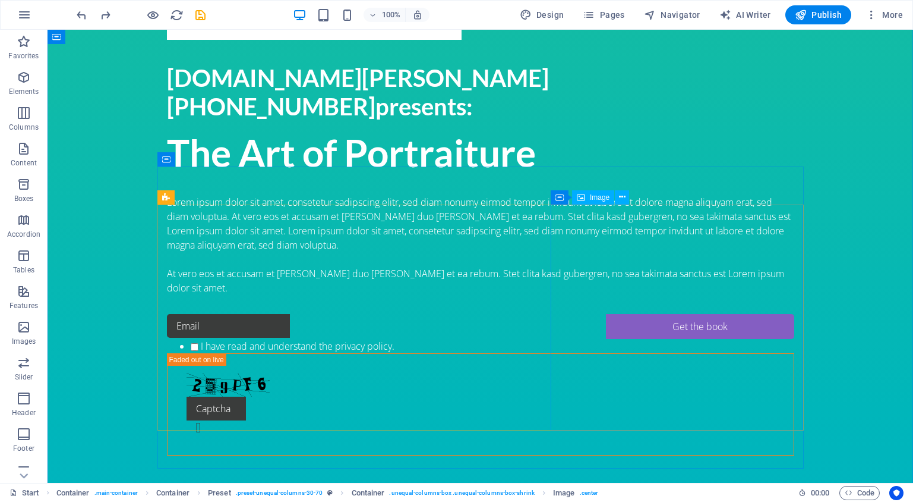
click at [592, 197] on span "Image" at bounding box center [600, 197] width 20 height 7
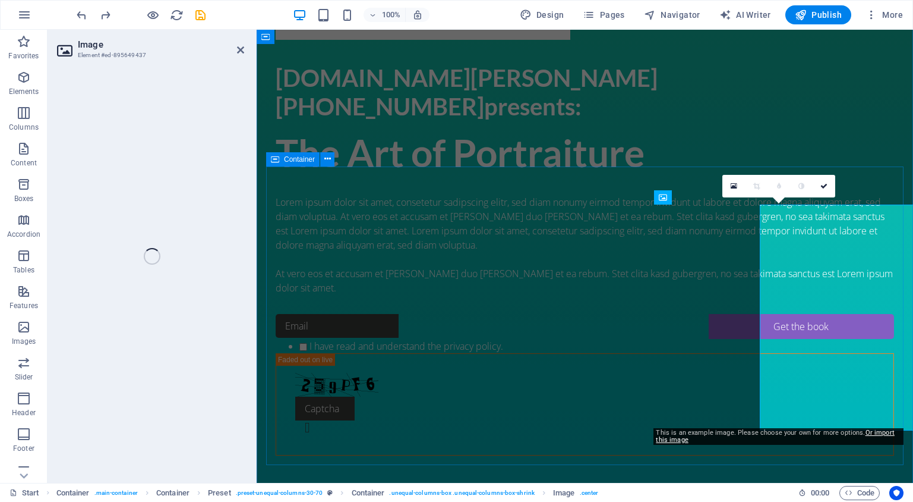
select select "%"
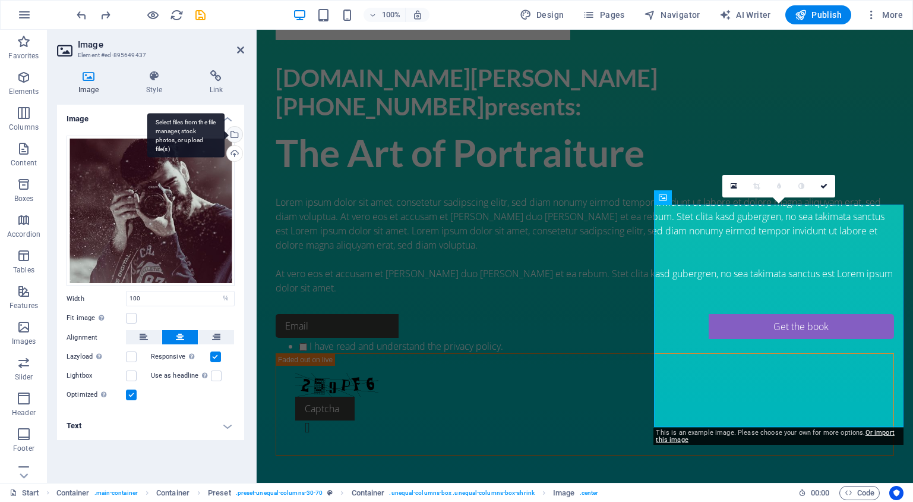
click at [236, 134] on div "Select files from the file manager, stock photos, or upload file(s)" at bounding box center [234, 136] width 18 height 18
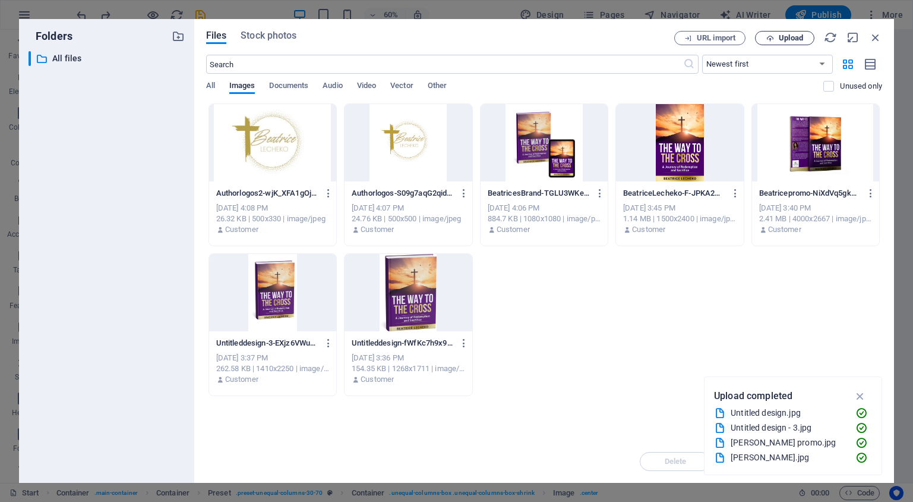
click at [775, 37] on span "Upload" at bounding box center [785, 38] width 49 height 8
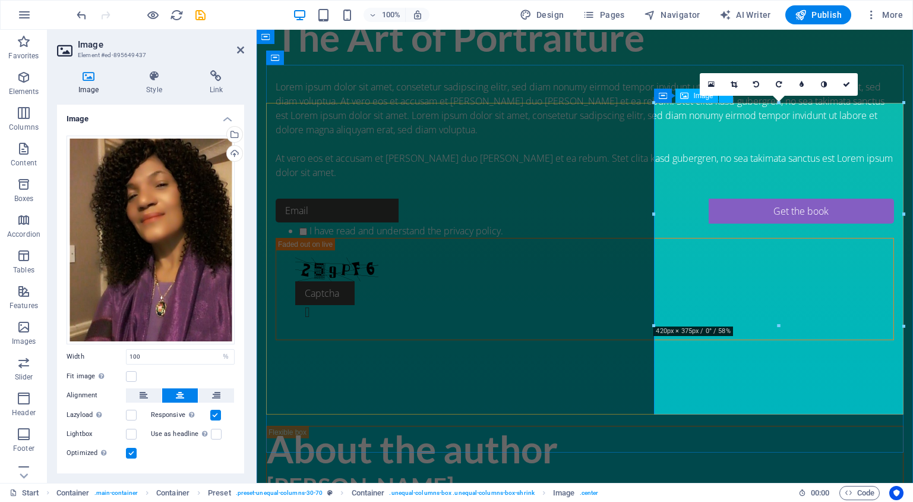
scroll to position [622, 0]
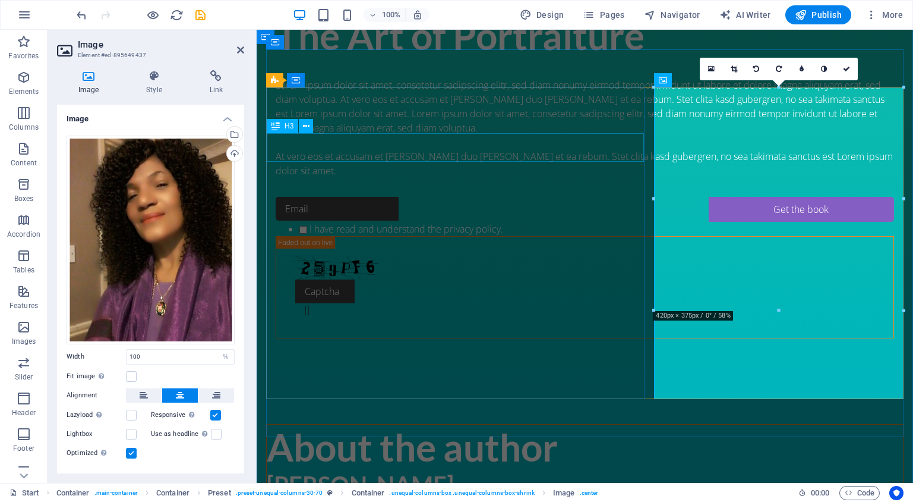
click at [343, 470] on div "[PERSON_NAME]" at bounding box center [585, 484] width 636 height 29
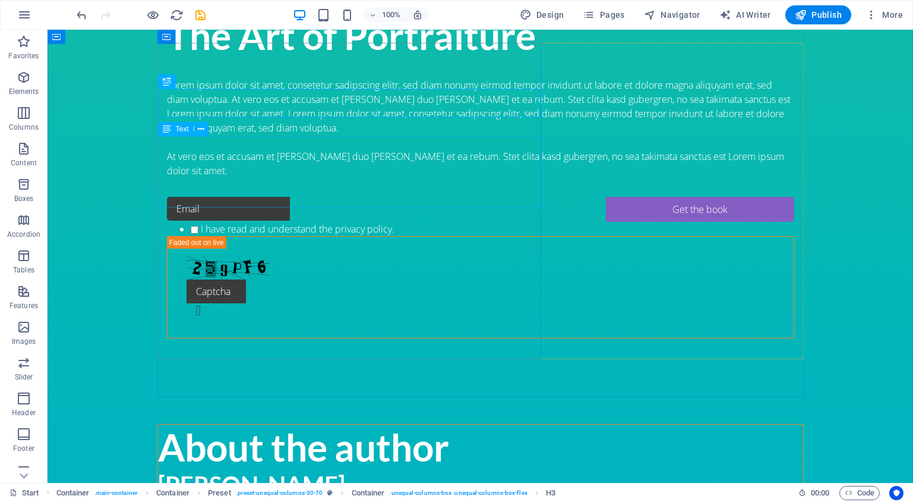
scroll to position [666, 0]
